Goal: Task Accomplishment & Management: Use online tool/utility

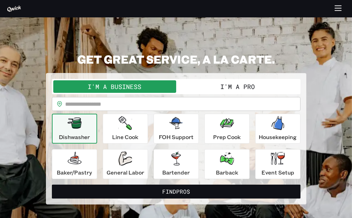
click at [339, 7] on icon "button" at bounding box center [338, 9] width 8 height 8
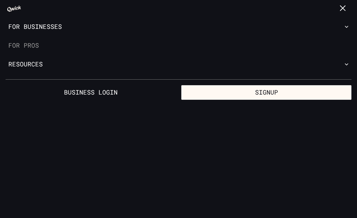
click at [39, 48] on link "For Pros" at bounding box center [178, 45] width 357 height 19
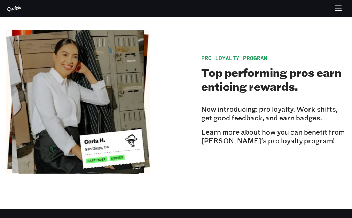
scroll to position [1038, 0]
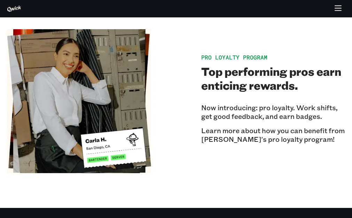
click at [338, 6] on icon "button" at bounding box center [338, 6] width 6 height 0
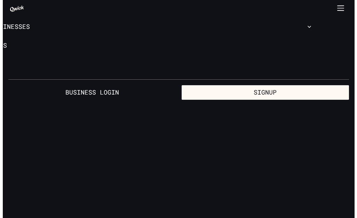
scroll to position [0, 0]
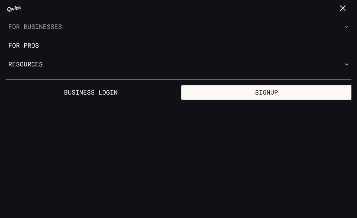
click at [347, 26] on icon "button" at bounding box center [346, 26] width 7 height 7
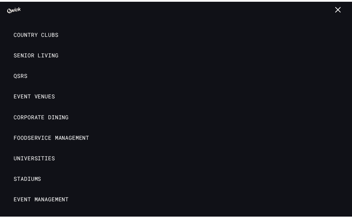
scroll to position [159, 0]
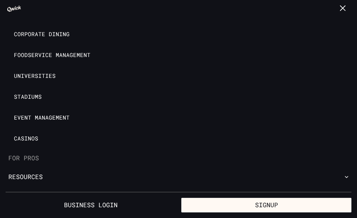
click at [25, 164] on link "For Pros" at bounding box center [178, 158] width 357 height 19
click at [26, 159] on link "For Pros" at bounding box center [178, 158] width 357 height 19
click at [25, 161] on link "For Pros" at bounding box center [178, 158] width 357 height 19
click at [346, 9] on icon "button" at bounding box center [343, 9] width 8 height 8
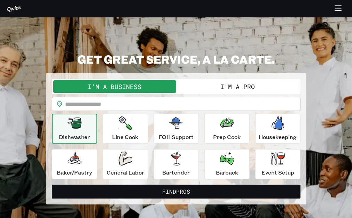
click at [198, 86] on button "I'm a Pro" at bounding box center [237, 86] width 123 height 13
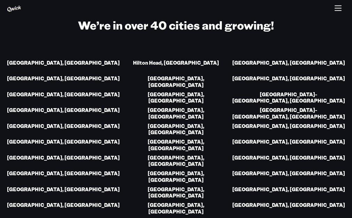
scroll to position [999, 0]
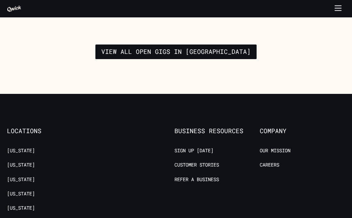
scroll to position [1232, 0]
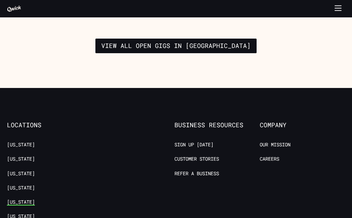
click at [16, 199] on link "[US_STATE]" at bounding box center [21, 202] width 28 height 7
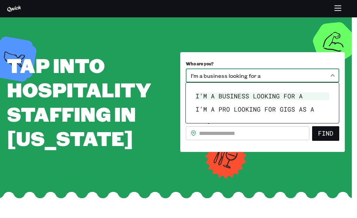
click at [220, 76] on body "**********" at bounding box center [178, 109] width 357 height 218
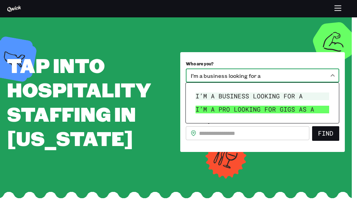
click at [219, 109] on li "I’m a pro looking for Gigs as a" at bounding box center [262, 109] width 139 height 13
type input "***"
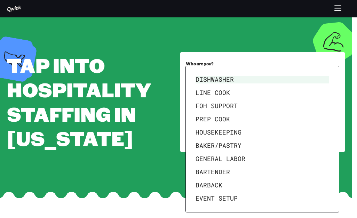
click at [218, 110] on body "**********" at bounding box center [178, 109] width 357 height 218
drag, startPoint x: 218, startPoint y: 110, endPoint x: 186, endPoint y: 102, distance: 33.6
click at [186, 102] on div "Dishwasher Line Cook FOH Support Prep Cook Housekeeping [PERSON_NAME]/Pastry Ge…" at bounding box center [263, 139] width 154 height 147
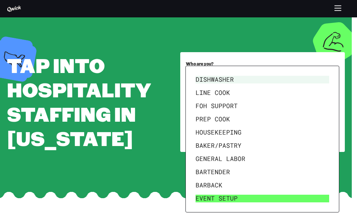
click at [212, 194] on li "Event Setup" at bounding box center [262, 198] width 139 height 13
type input "**********"
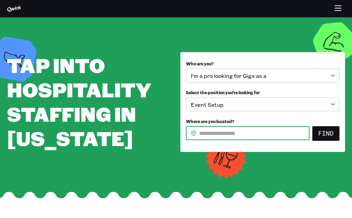
click at [218, 139] on input "Where are you located?" at bounding box center [254, 133] width 111 height 14
type input "*****"
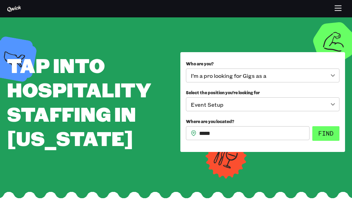
click at [320, 138] on button "Find" at bounding box center [325, 133] width 27 height 15
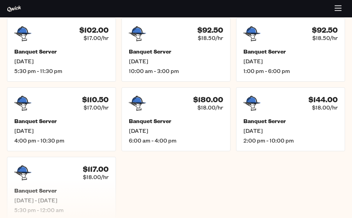
scroll to position [170, 0]
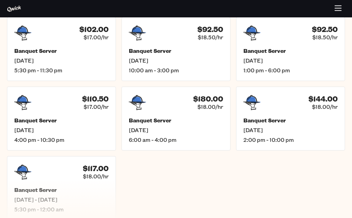
click at [300, 172] on ul "$102.00 $17.00/hr Banquet Server [DATE] 5:30 pm - 11:30 pm $92.50 $18.50/hr Ban…" at bounding box center [176, 118] width 338 height 203
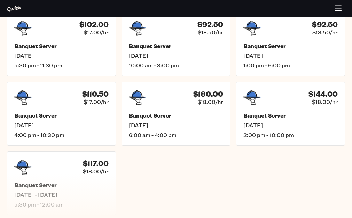
scroll to position [175, 0]
